Goal: Understand process/instructions: Learn how to perform a task or action

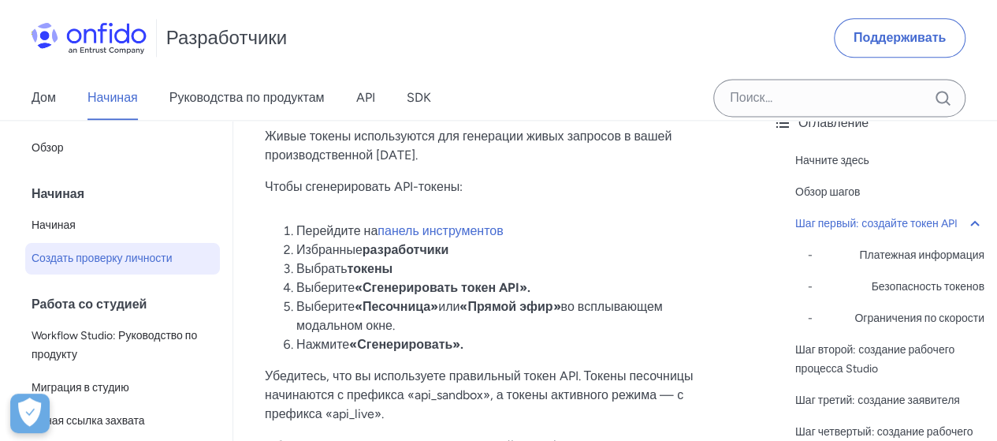
scroll to position [1071, 0]
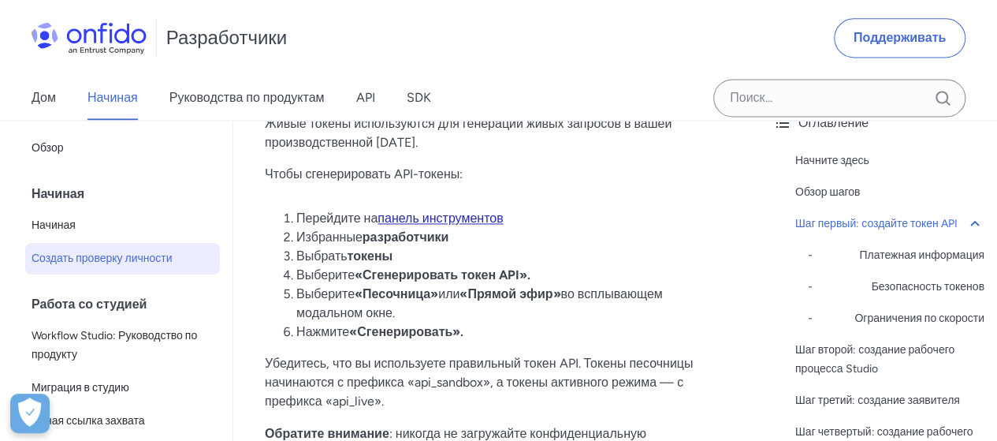
click at [426, 218] on font "панель инструментов" at bounding box center [440, 217] width 125 height 15
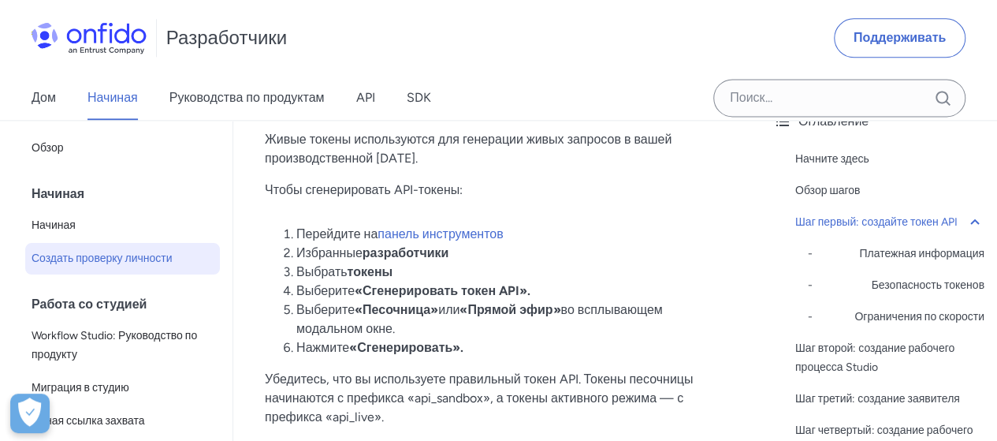
scroll to position [1067, 0]
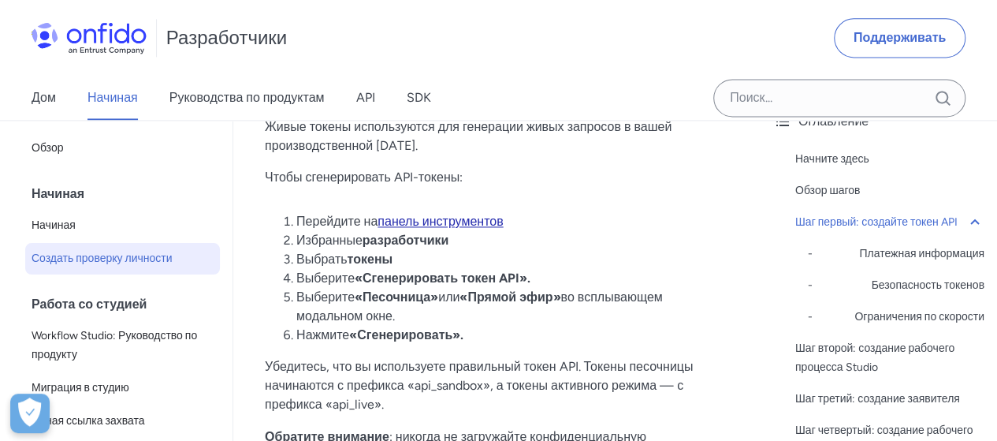
click at [479, 223] on font "панель инструментов" at bounding box center [440, 221] width 125 height 15
